Goal: Information Seeking & Learning: Learn about a topic

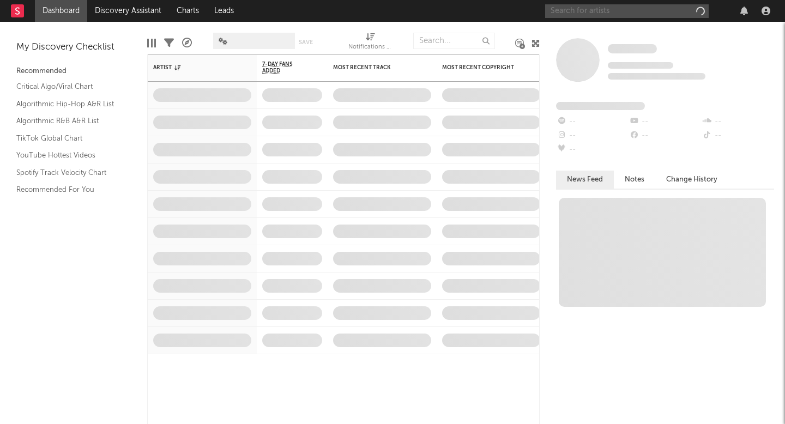
click at [621, 9] on input "text" at bounding box center [627, 11] width 164 height 14
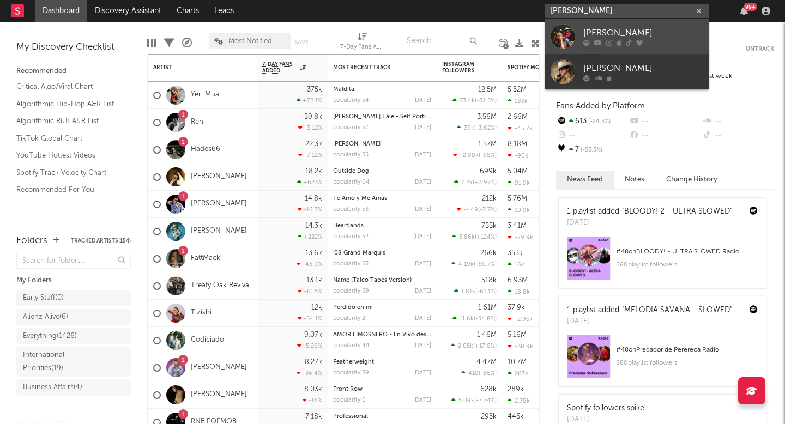
type input "[PERSON_NAME]"
click at [637, 38] on div "[PERSON_NAME]" at bounding box center [643, 32] width 120 height 13
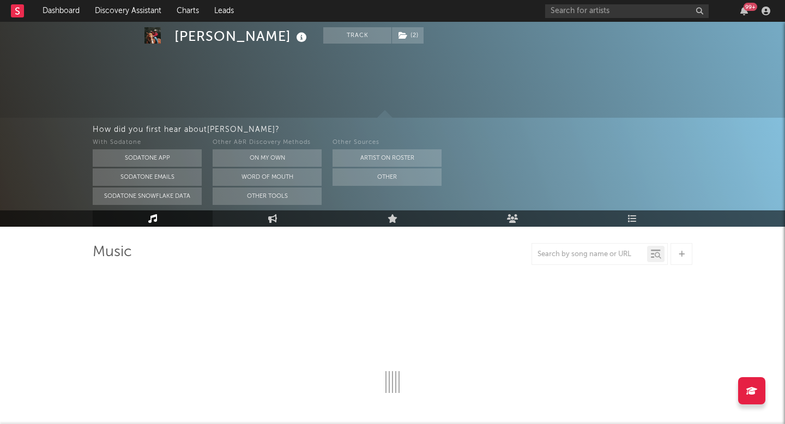
scroll to position [86, 0]
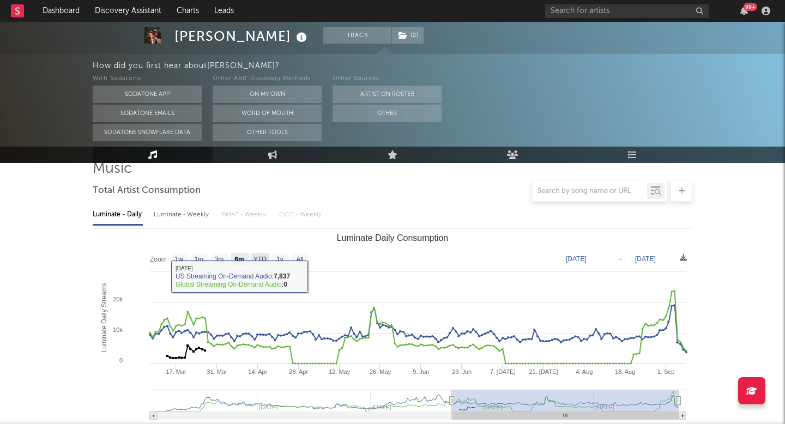
click at [261, 263] on rect "Luminate Daily Consumption" at bounding box center [259, 259] width 17 height 12
select select "YTD"
type input "[DATE]"
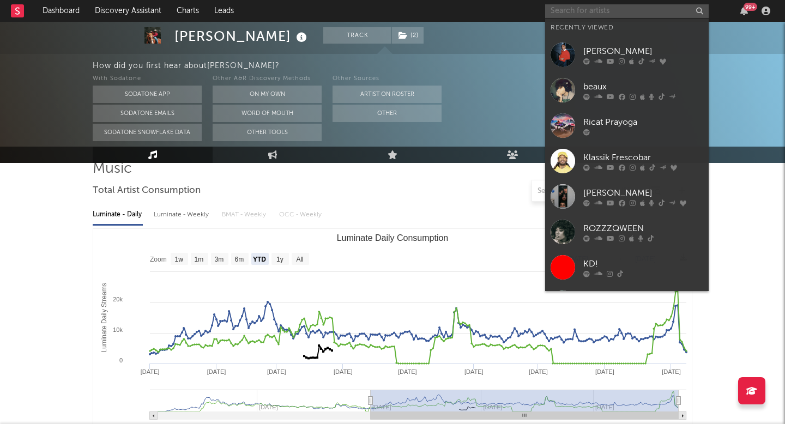
click at [622, 10] on input "text" at bounding box center [627, 11] width 164 height 14
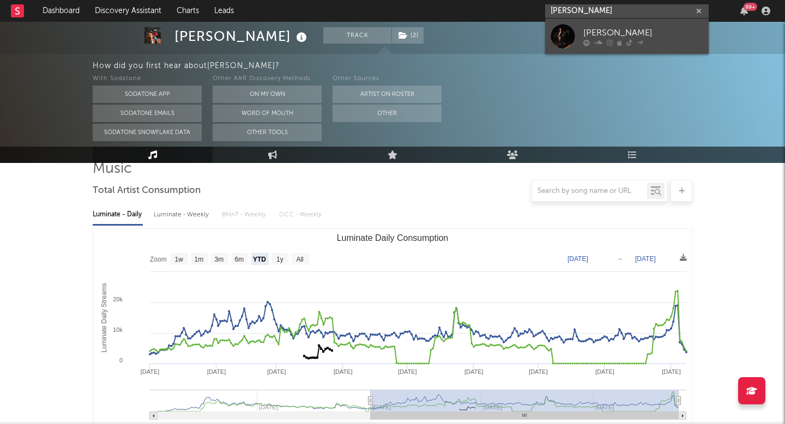
type input "[PERSON_NAME]"
click at [663, 39] on div at bounding box center [643, 42] width 120 height 7
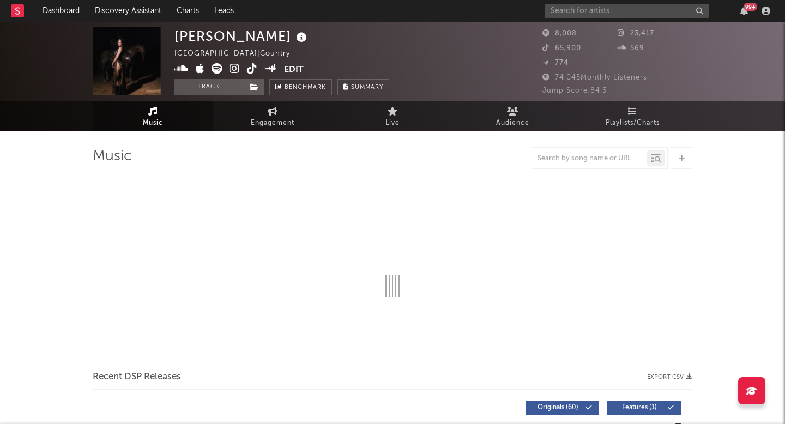
select select "6m"
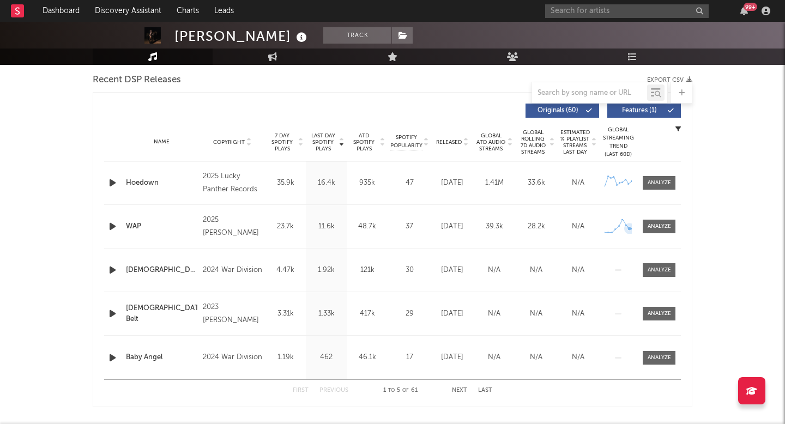
scroll to position [384, 0]
click at [657, 225] on div at bounding box center [658, 226] width 23 height 8
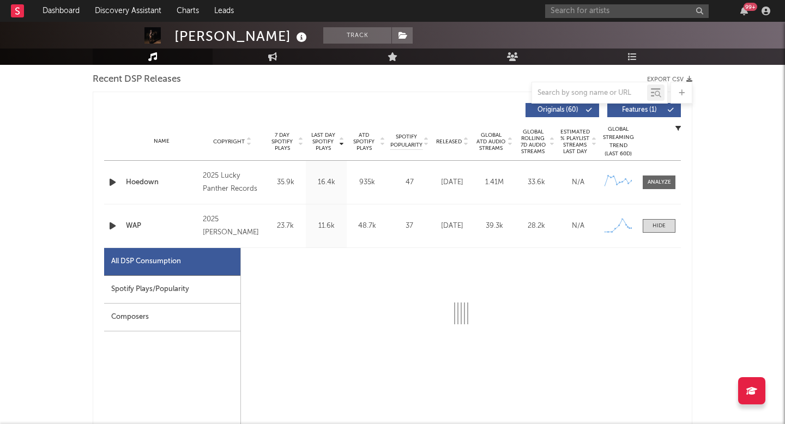
select select "1w"
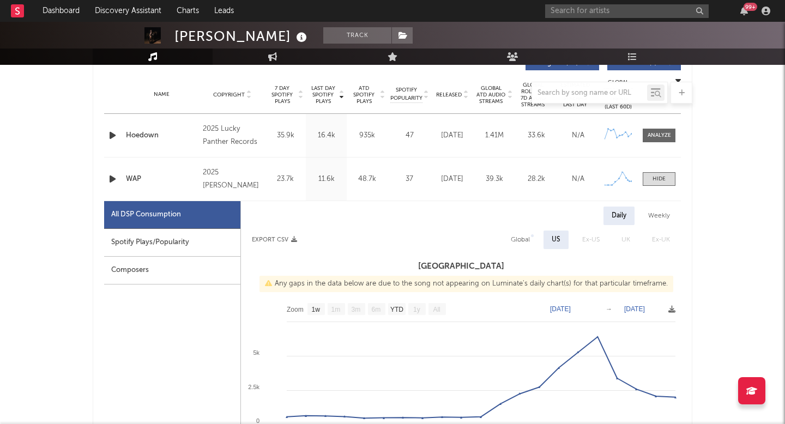
scroll to position [446, 0]
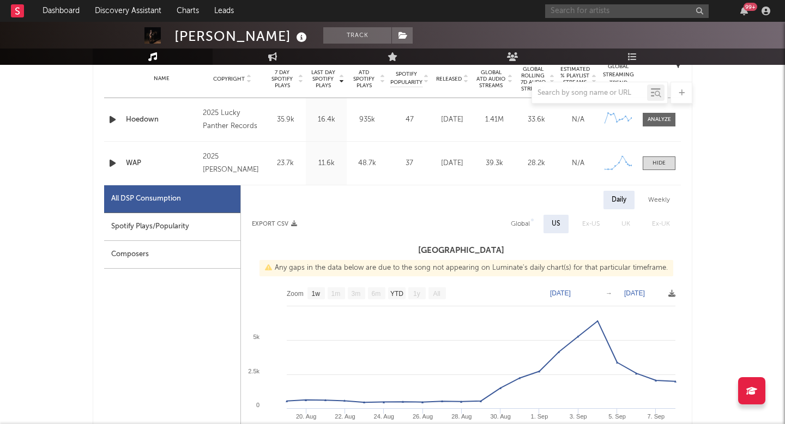
click at [614, 9] on input "text" at bounding box center [627, 11] width 164 height 14
click at [610, 6] on input "[PERSON_NAME]" at bounding box center [627, 11] width 164 height 14
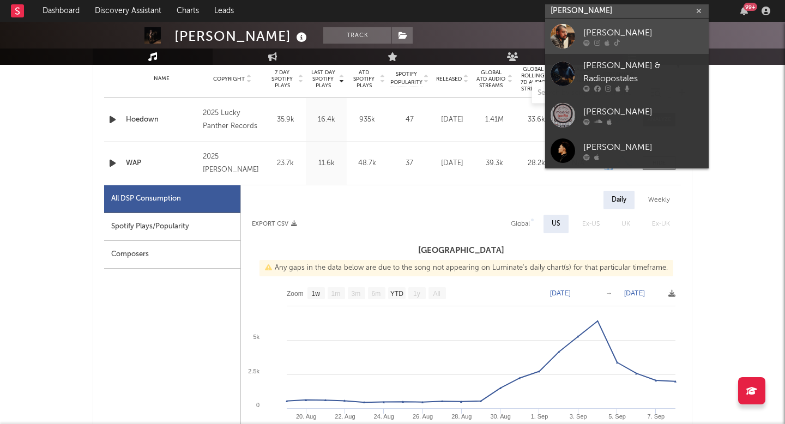
type input "[PERSON_NAME]"
click at [610, 27] on div "[PERSON_NAME]" at bounding box center [643, 32] width 120 height 13
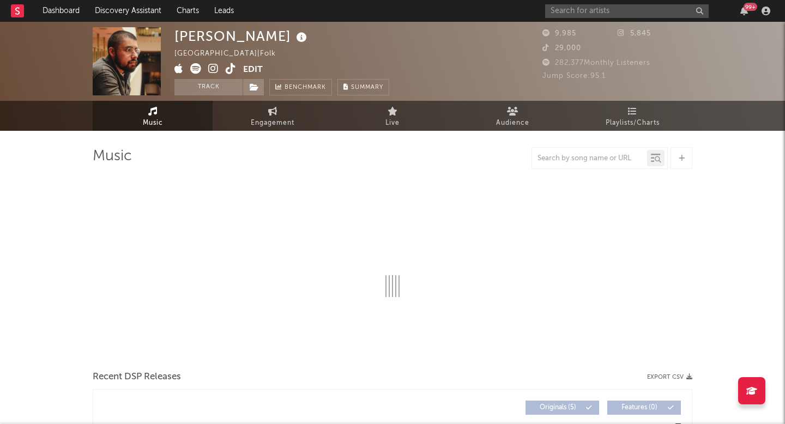
select select "1w"
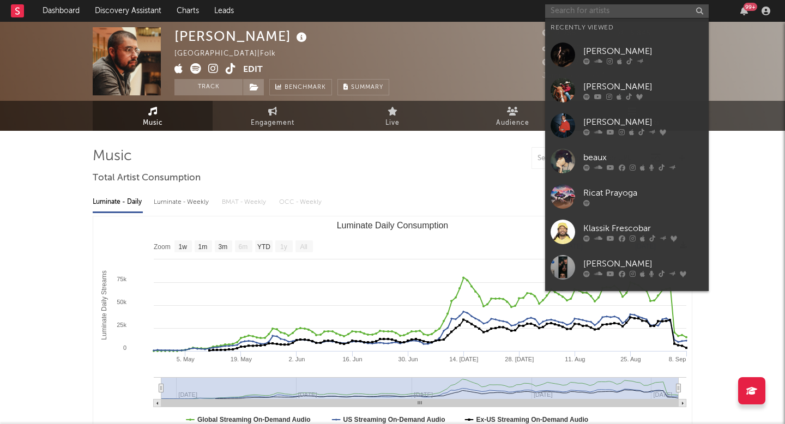
click at [653, 10] on input "text" at bounding box center [627, 11] width 164 height 14
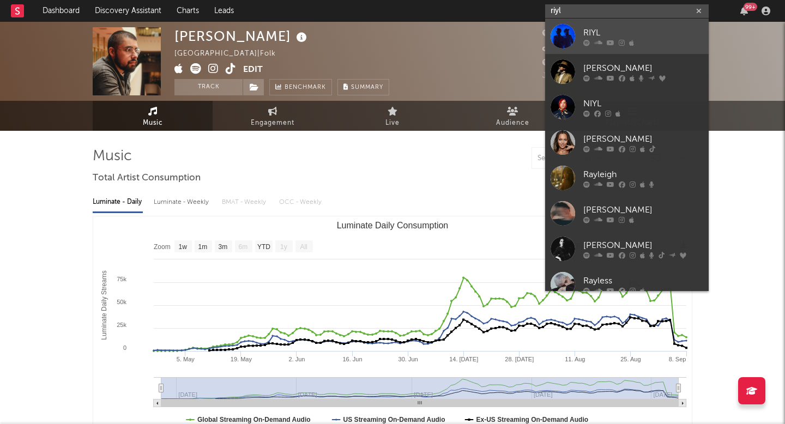
type input "riyl"
click at [615, 41] on div at bounding box center [643, 42] width 120 height 7
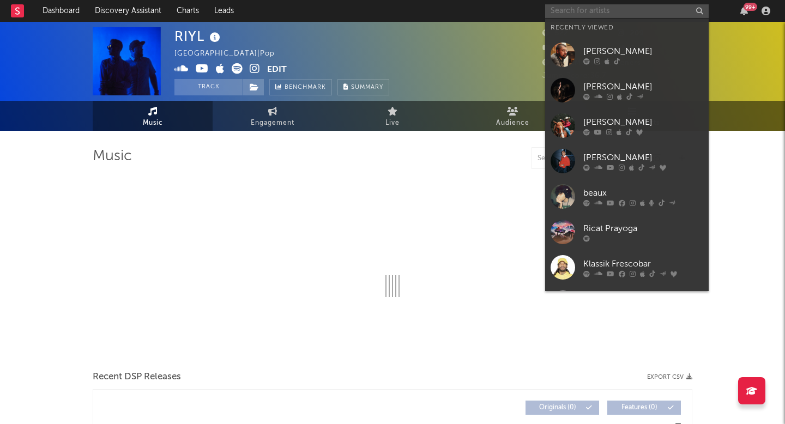
click at [601, 10] on input "text" at bounding box center [627, 11] width 164 height 14
select select "1w"
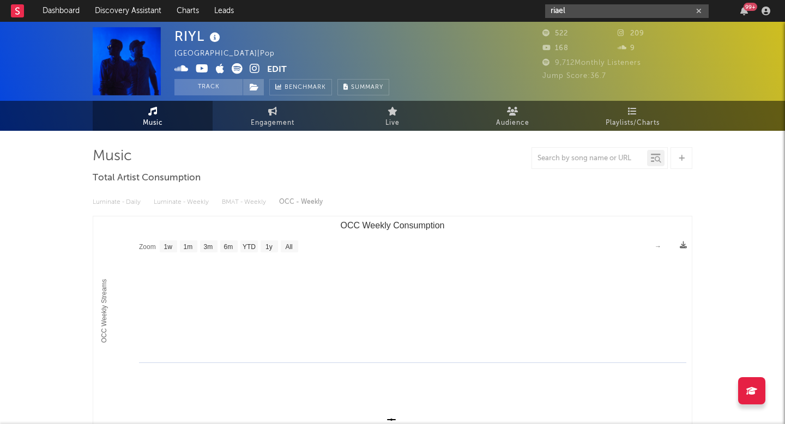
click at [578, 11] on input "riael" at bounding box center [627, 11] width 164 height 14
click at [581, 8] on input "ryael" at bounding box center [627, 11] width 164 height 14
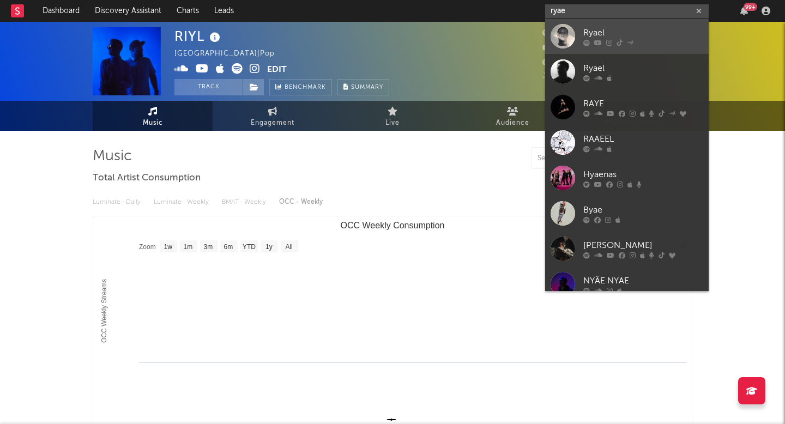
type input "ryae"
click at [598, 34] on div "Ryael" at bounding box center [643, 32] width 120 height 13
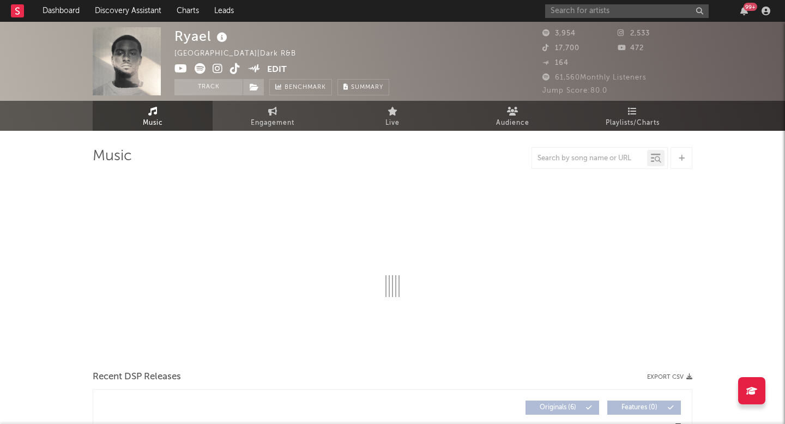
select select "1w"
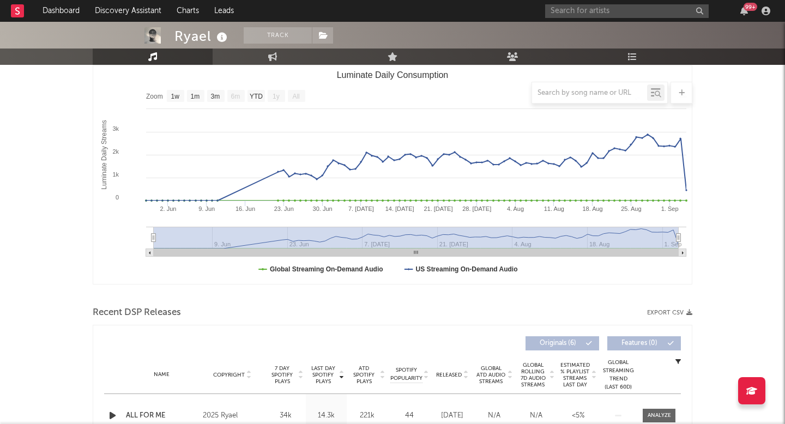
scroll to position [128, 0]
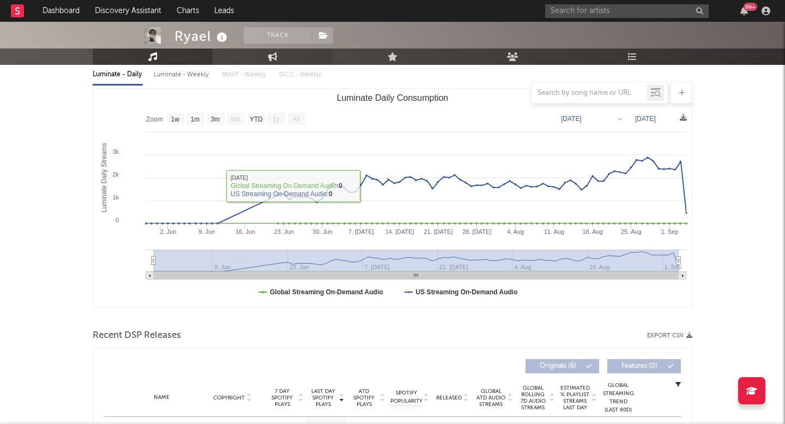
click at [240, 56] on link "Engagement" at bounding box center [273, 57] width 120 height 16
select select "1w"
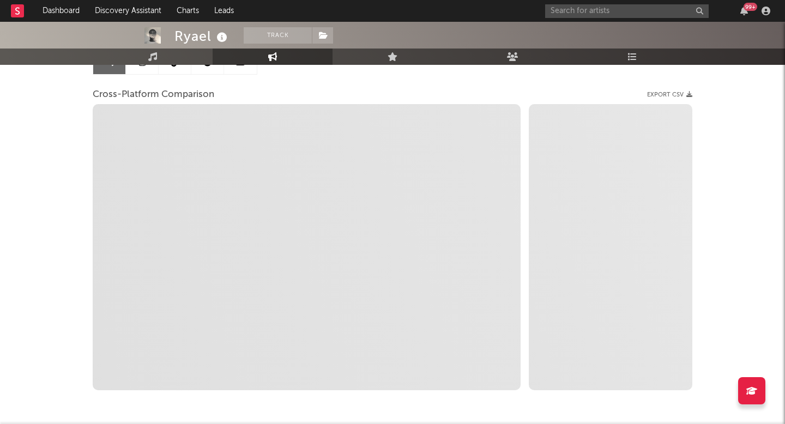
select select "1m"
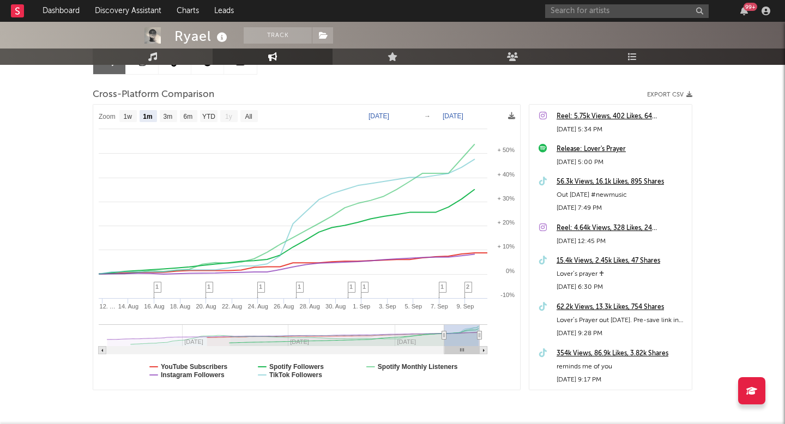
click at [144, 60] on link "Music" at bounding box center [153, 57] width 120 height 16
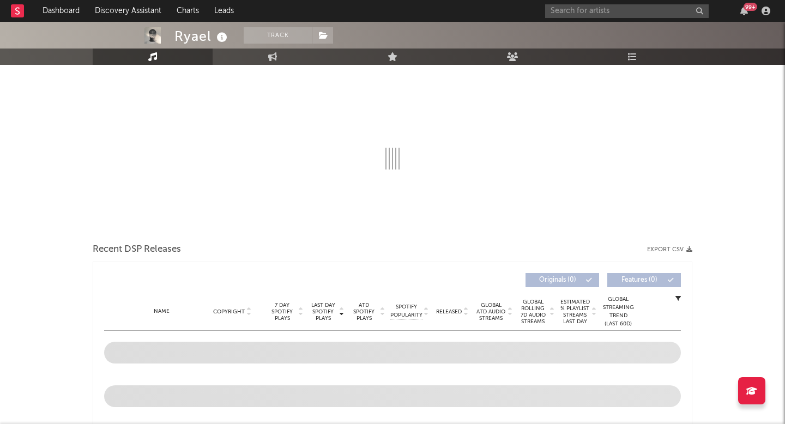
select select "1w"
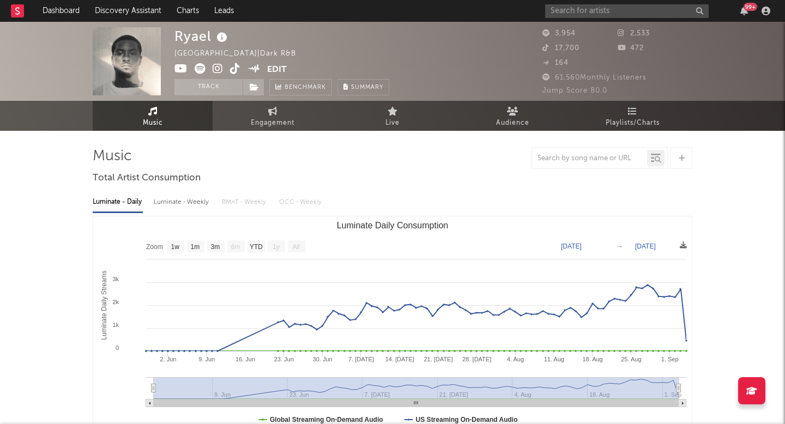
click at [614, 2] on div "99 +" at bounding box center [659, 11] width 229 height 22
click at [613, 10] on input "text" at bounding box center [627, 11] width 164 height 14
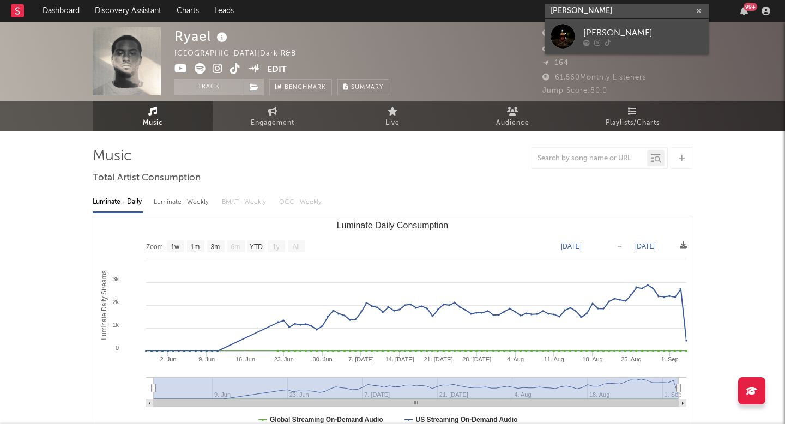
type input "[PERSON_NAME]"
click at [602, 35] on div "[PERSON_NAME]" at bounding box center [643, 32] width 120 height 13
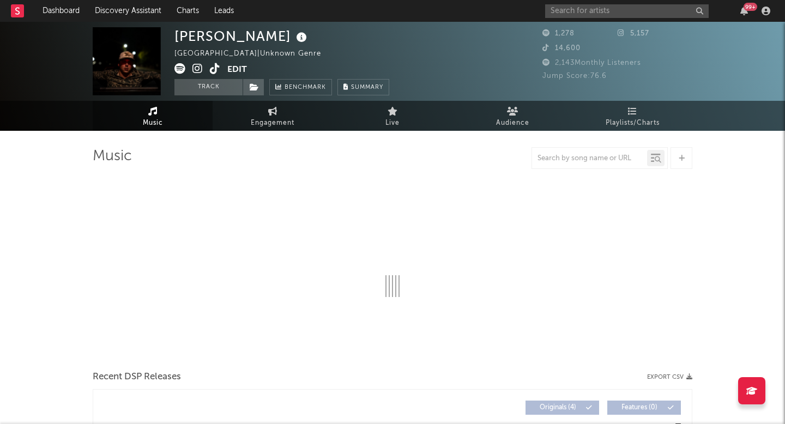
select select "6m"
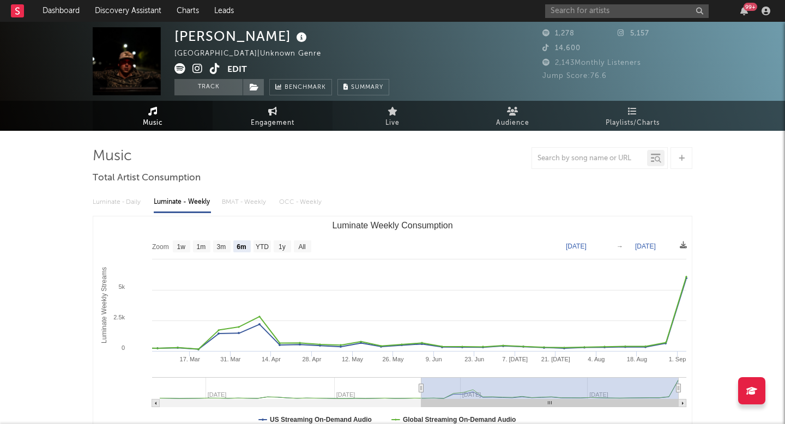
click at [295, 113] on link "Engagement" at bounding box center [273, 116] width 120 height 30
select select "1w"
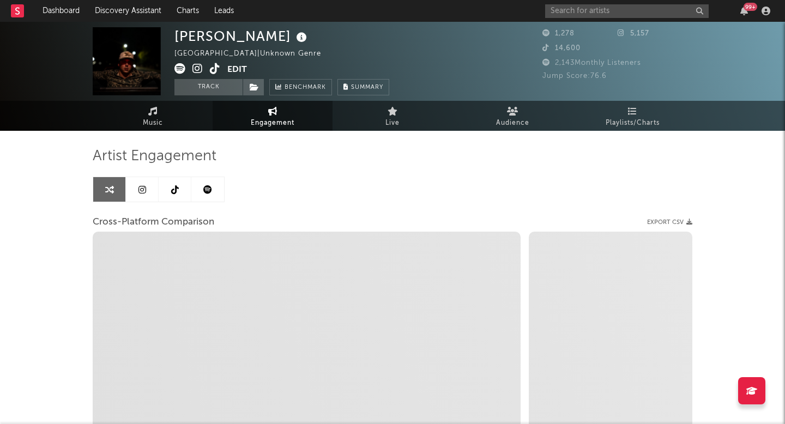
select select "1m"
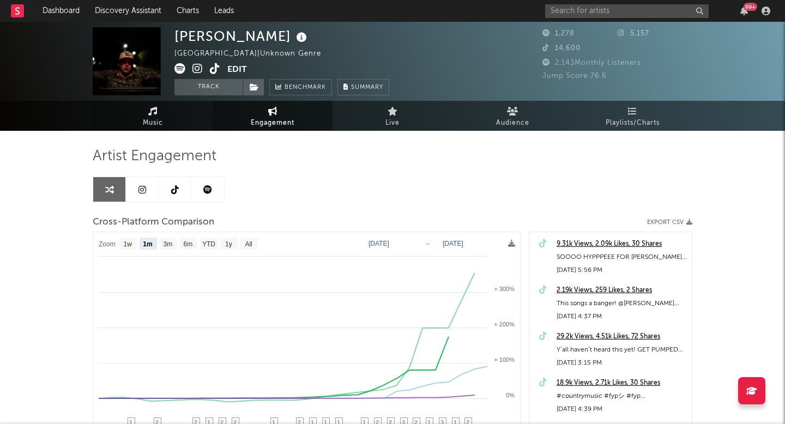
click at [131, 119] on link "Music" at bounding box center [153, 116] width 120 height 30
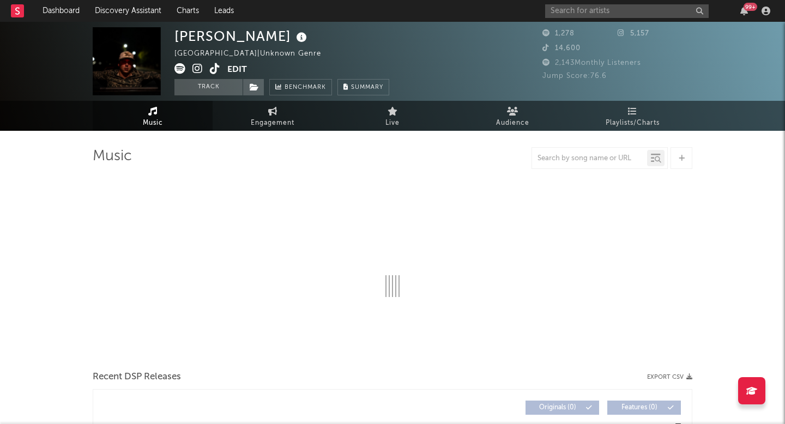
select select "6m"
